Goal: Information Seeking & Learning: Check status

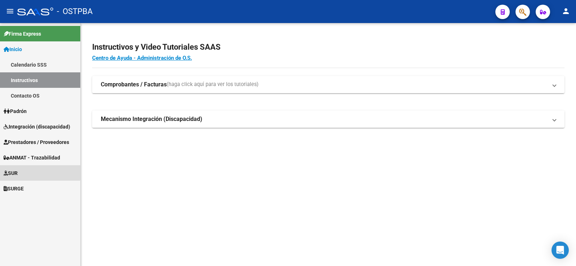
click at [16, 172] on span "SUR" at bounding box center [11, 173] width 14 height 8
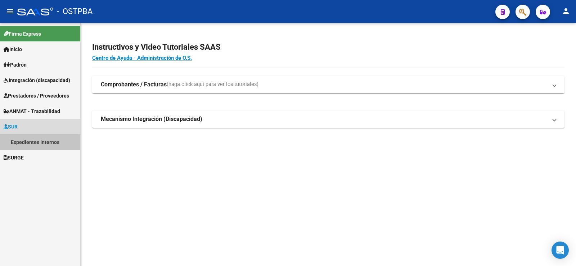
click at [37, 142] on link "Expedientes Internos" at bounding box center [40, 141] width 80 height 15
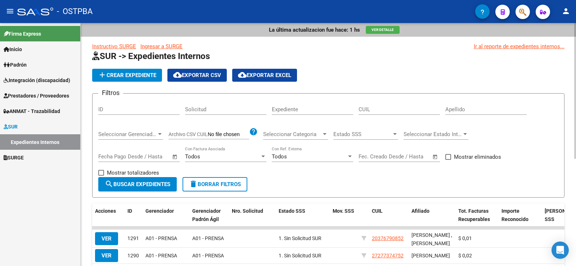
click at [447, 109] on input "Apellido" at bounding box center [485, 109] width 81 height 6
type input "[GEOGRAPHIC_DATA]"
click at [150, 185] on span "search Buscar Expedientes" at bounding box center [138, 184] width 66 height 6
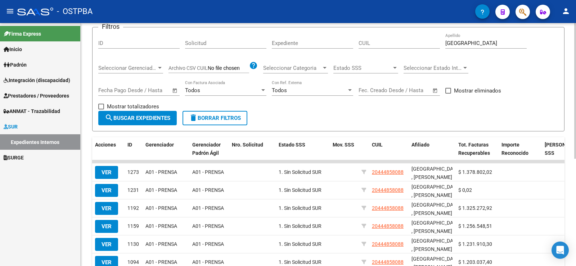
scroll to position [72, 0]
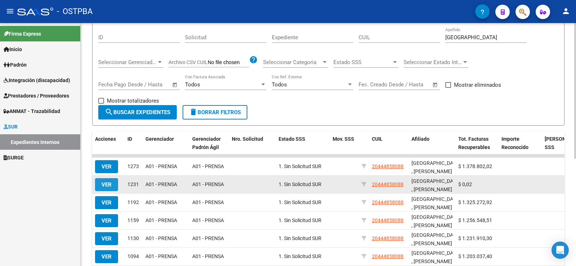
click at [108, 186] on span "VER" at bounding box center [107, 184] width 10 height 6
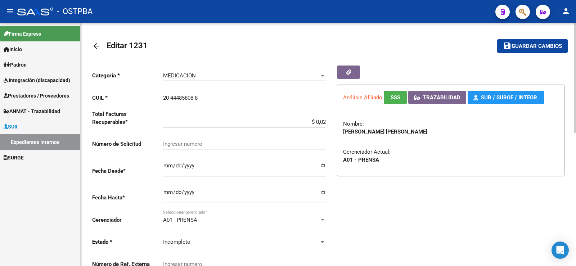
click at [50, 184] on div "Firma Express Inicio Calendario SSS Instructivos Contacto OS [PERSON_NAME] [PER…" at bounding box center [40, 144] width 80 height 243
click at [55, 181] on div "Firma Express Inicio Calendario SSS Instructivos Contacto OS [PERSON_NAME] [PER…" at bounding box center [40, 144] width 80 height 243
click at [38, 178] on div "Firma Express Inicio Calendario SSS Instructivos Contacto OS [PERSON_NAME] [PER…" at bounding box center [40, 144] width 80 height 243
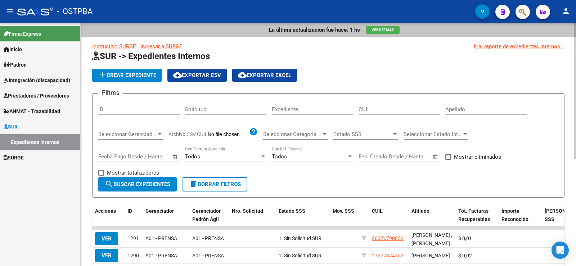
click at [456, 102] on div "Apellido" at bounding box center [485, 106] width 81 height 15
type input "[GEOGRAPHIC_DATA]"
click at [147, 186] on span "search Buscar Expedientes" at bounding box center [138, 184] width 66 height 6
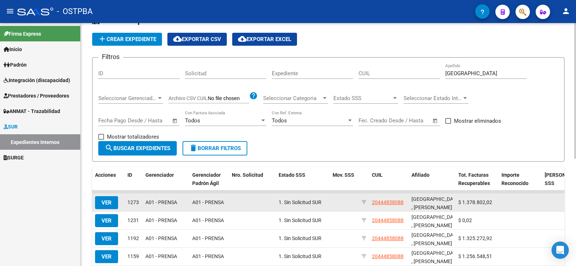
click at [111, 202] on span "VER" at bounding box center [107, 202] width 10 height 6
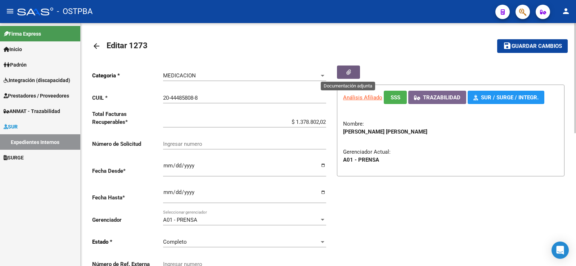
click at [350, 73] on icon "button" at bounding box center [348, 71] width 5 height 5
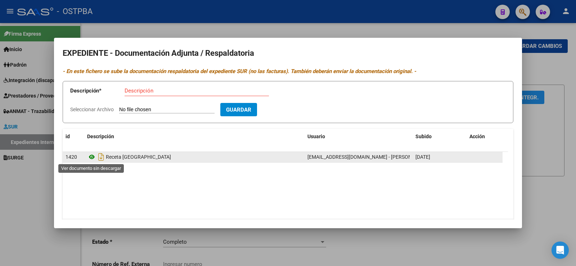
click at [90, 158] on icon at bounding box center [91, 157] width 9 height 9
